Goal: Consume media (video, audio)

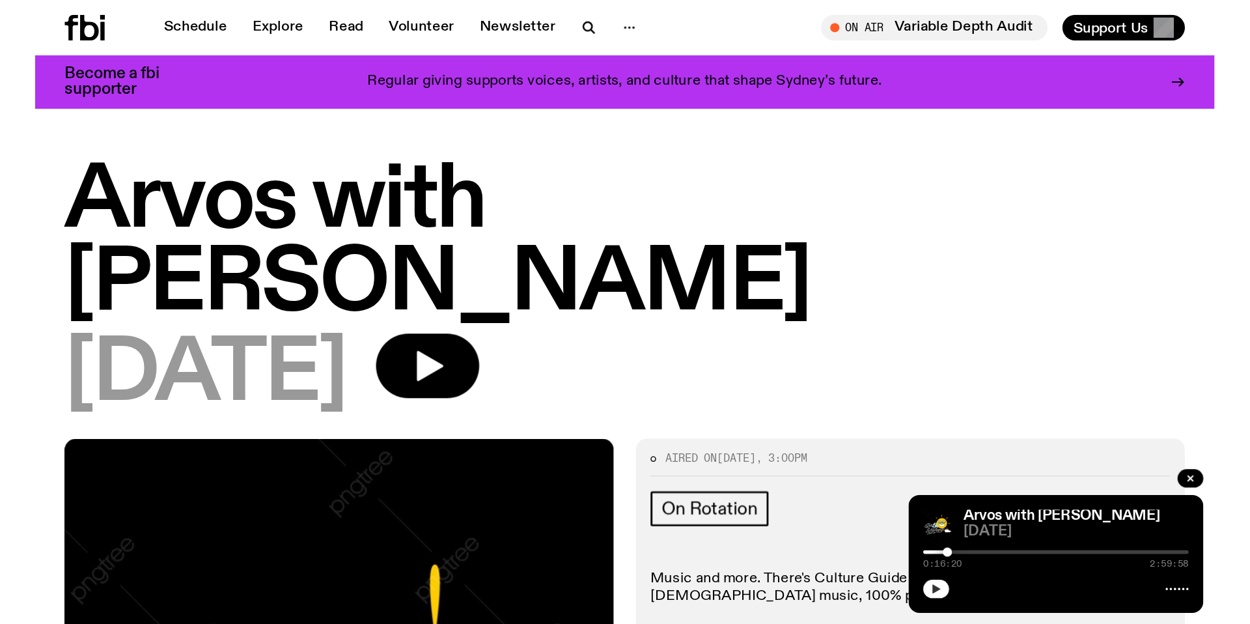
scroll to position [325, 0]
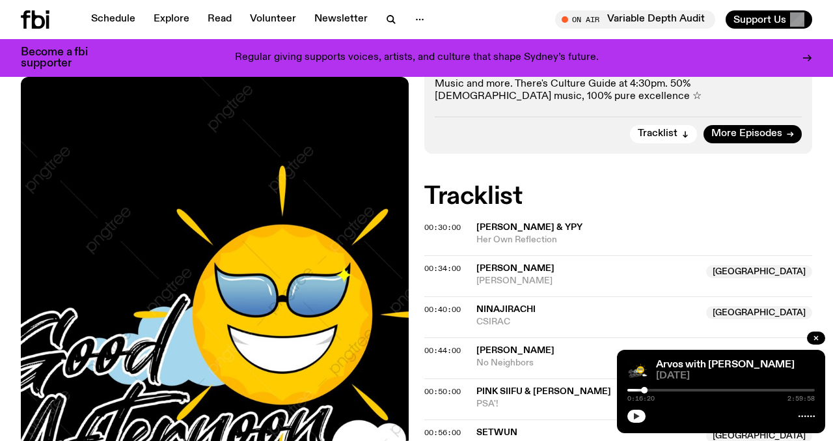
click at [639, 419] on icon "button" at bounding box center [637, 416] width 8 height 8
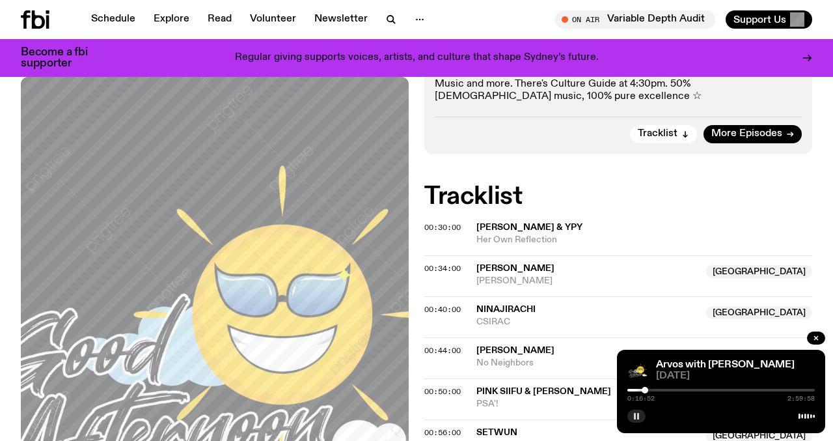
click at [645, 389] on div at bounding box center [645, 390] width 7 height 7
click at [648, 387] on div at bounding box center [648, 390] width 7 height 7
click at [657, 390] on div at bounding box center [722, 390] width 188 height 3
click at [653, 390] on div at bounding box center [653, 390] width 7 height 7
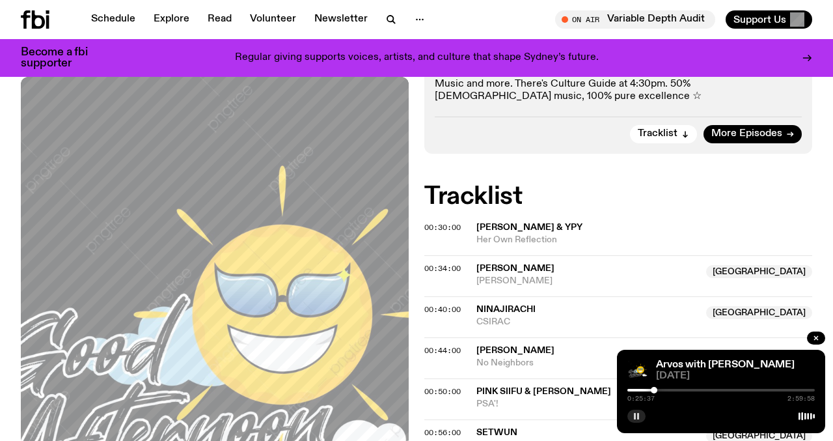
click at [654, 390] on div at bounding box center [654, 390] width 7 height 7
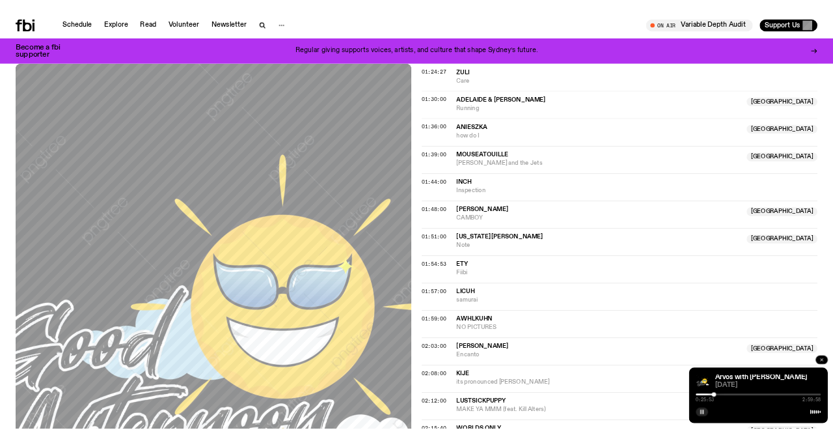
scroll to position [923, 0]
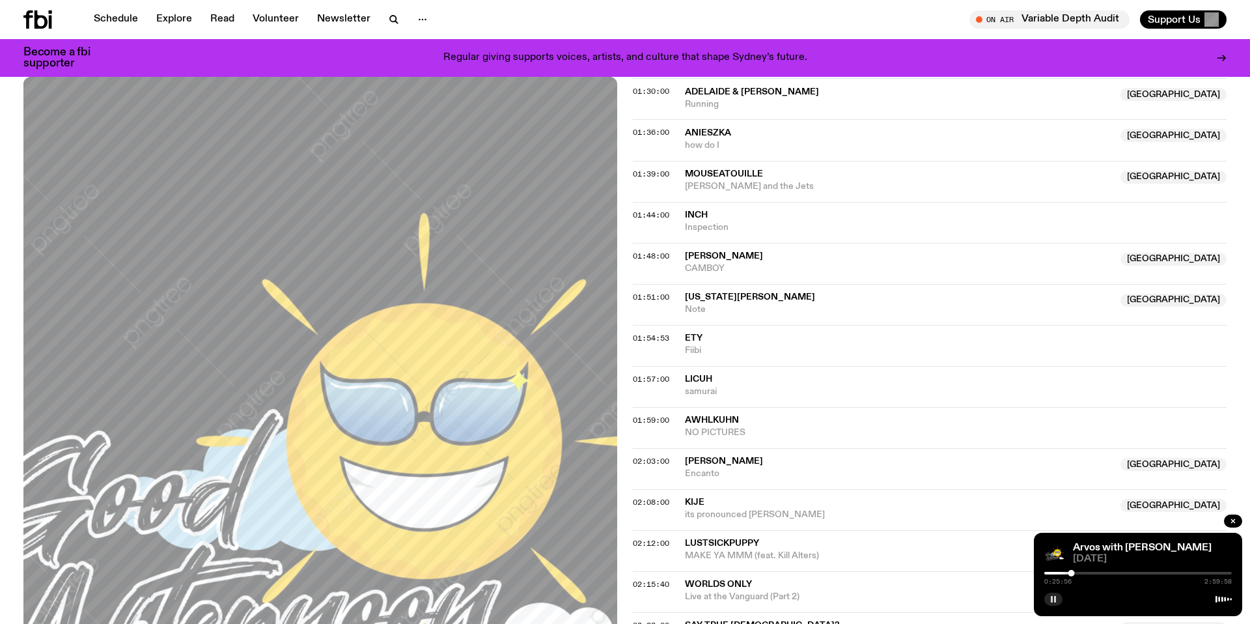
click at [833, 440] on rect "button" at bounding box center [1055, 599] width 2 height 7
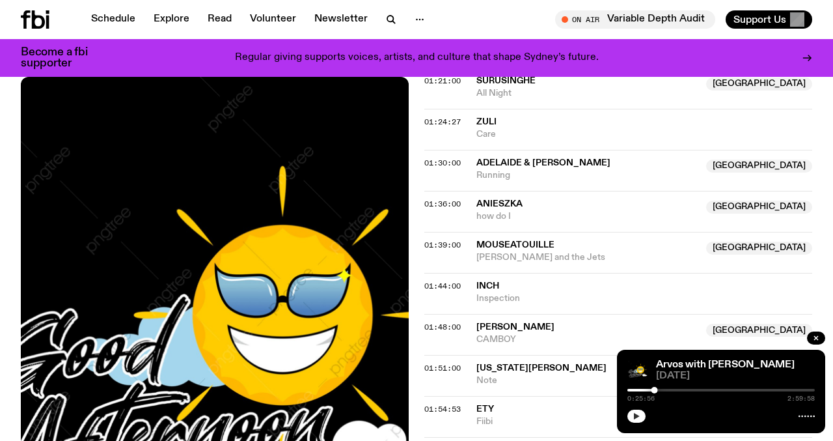
click at [628, 410] on button "button" at bounding box center [637, 416] width 18 height 13
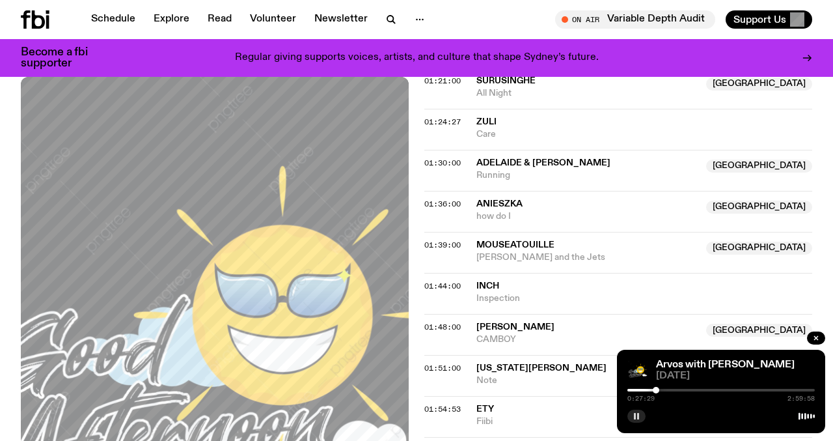
click at [656, 389] on div at bounding box center [656, 390] width 7 height 7
click at [656, 388] on div at bounding box center [655, 390] width 7 height 7
click at [632, 420] on button "button" at bounding box center [637, 416] width 18 height 13
